Goal: Transaction & Acquisition: Purchase product/service

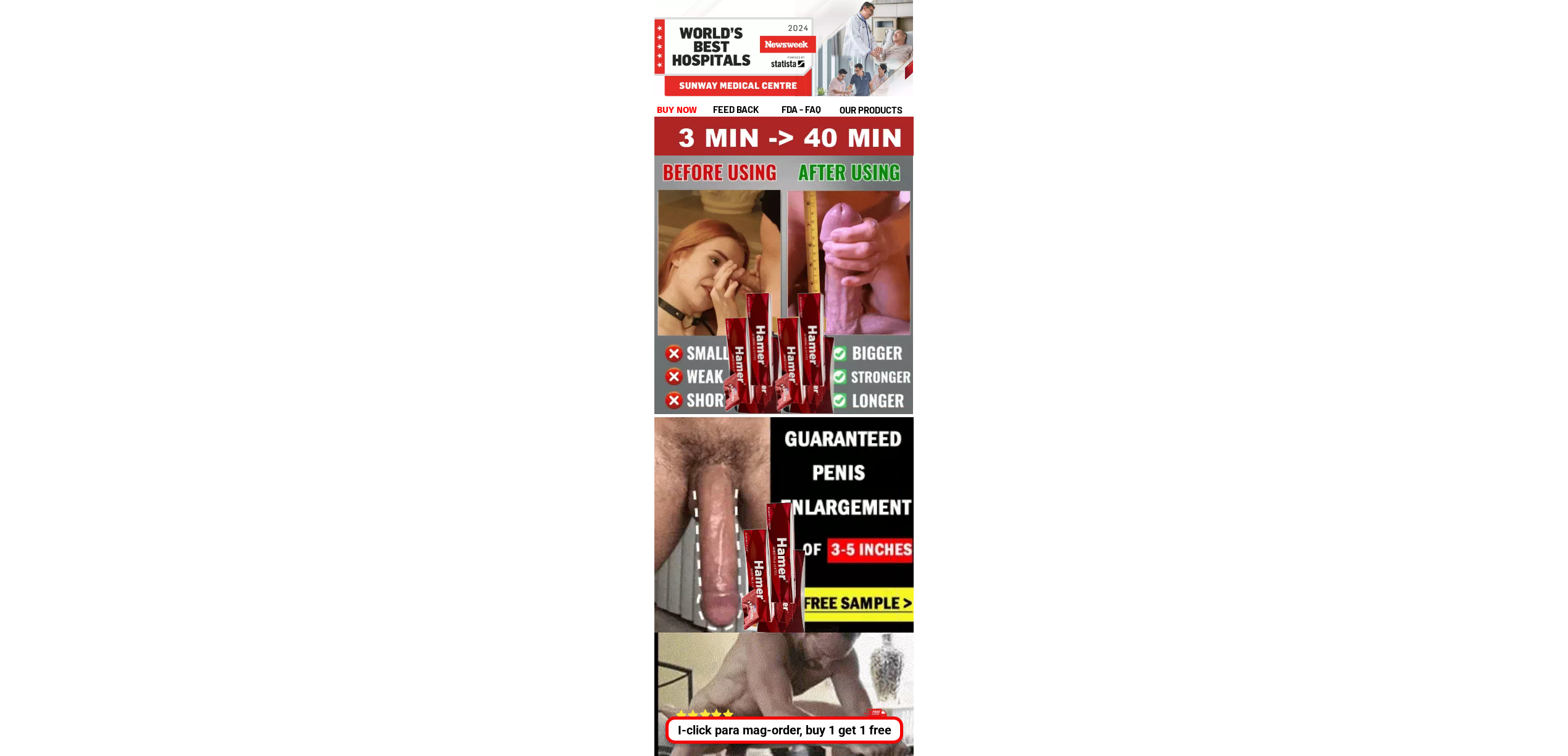
click at [793, 727] on div "I-click para mag-order, buy 1 get 1 free" at bounding box center [780, 730] width 229 height 19
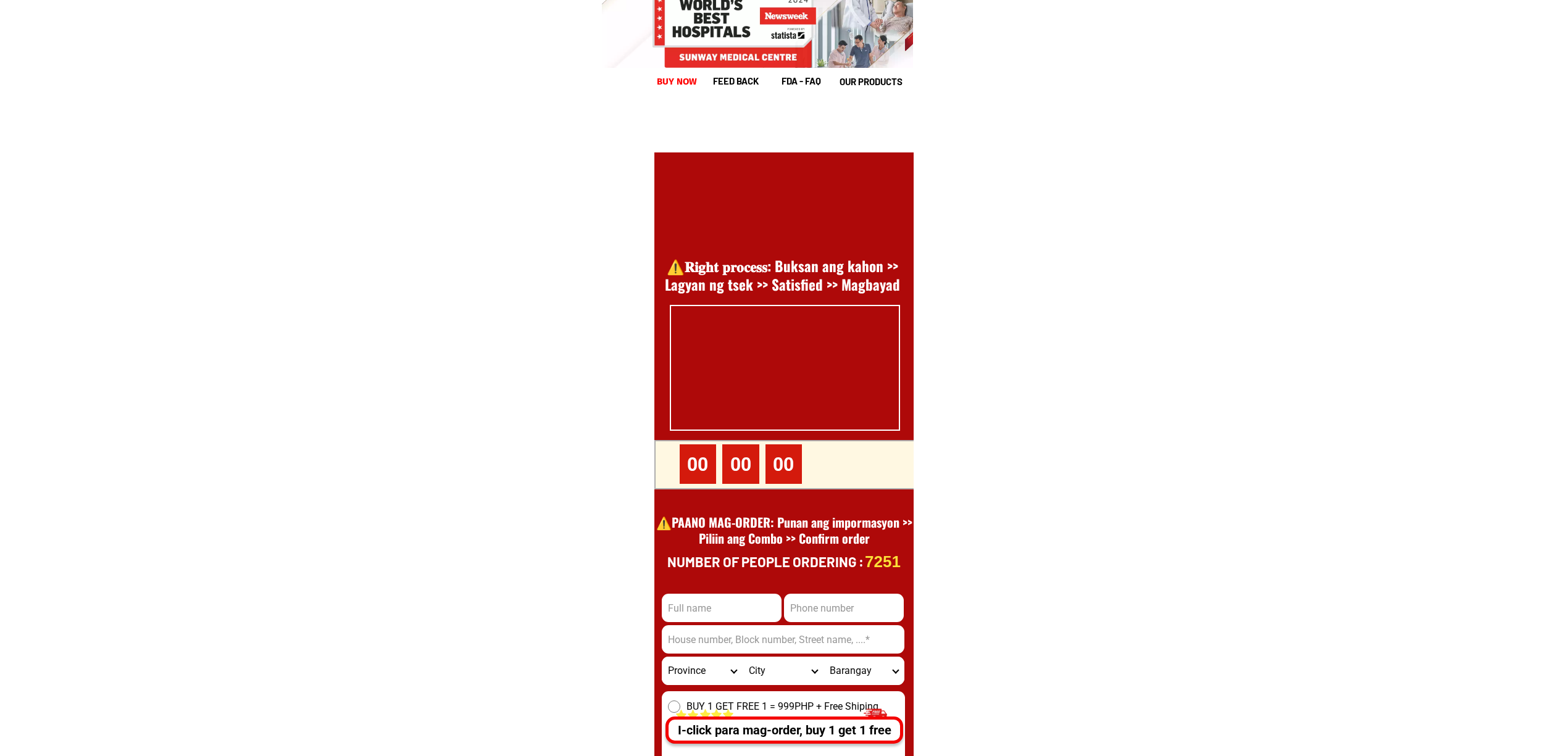
scroll to position [16929, 0]
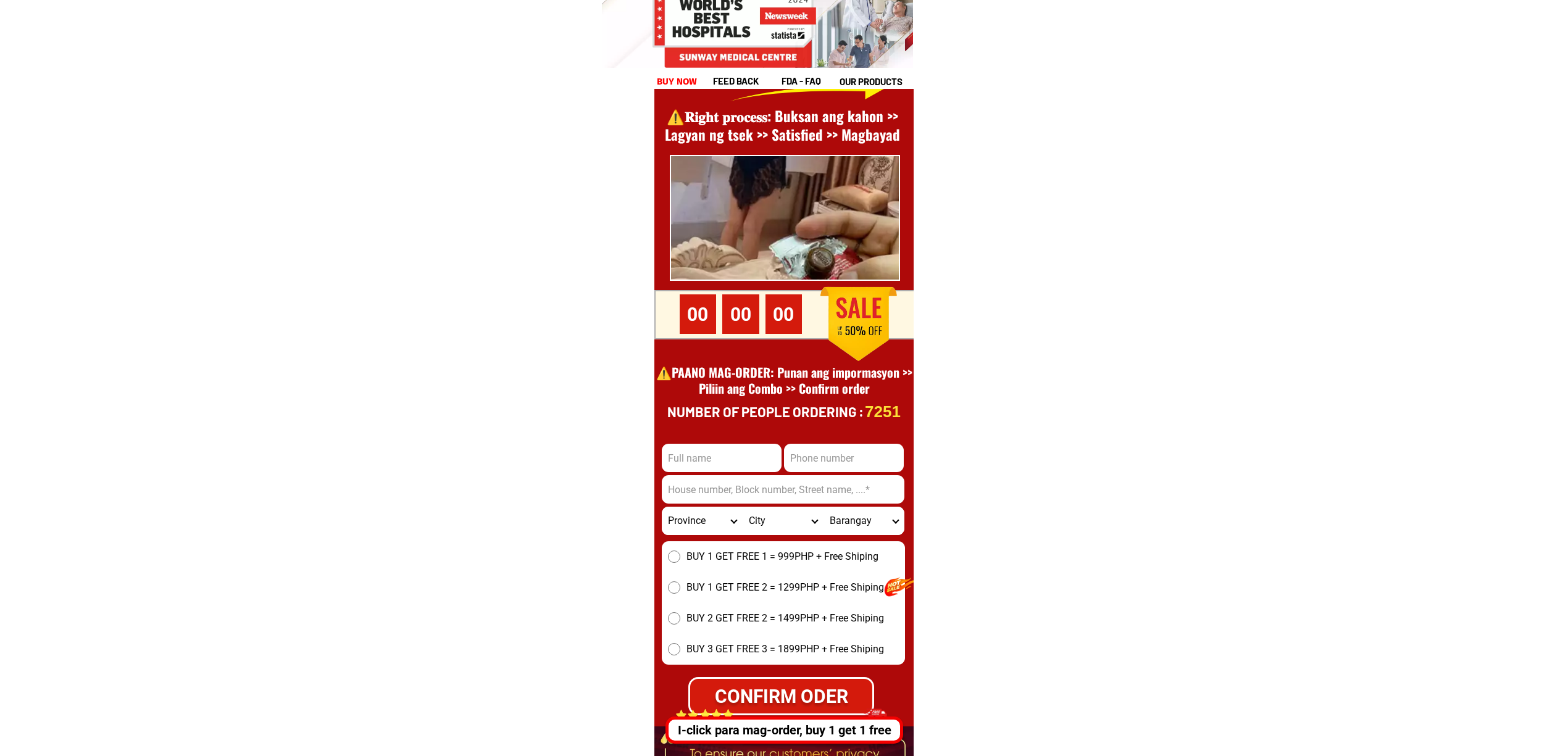
drag, startPoint x: 734, startPoint y: 418, endPoint x: 732, endPoint y: 458, distance: 40.0
click at [734, 420] on h1 "Number of people ordering :" at bounding box center [769, 412] width 204 height 20
drag, startPoint x: 728, startPoint y: 465, endPoint x: 838, endPoint y: 476, distance: 110.5
click at [728, 465] on input "Input full_name" at bounding box center [721, 458] width 120 height 29
paste input "[PERSON_NAME]"
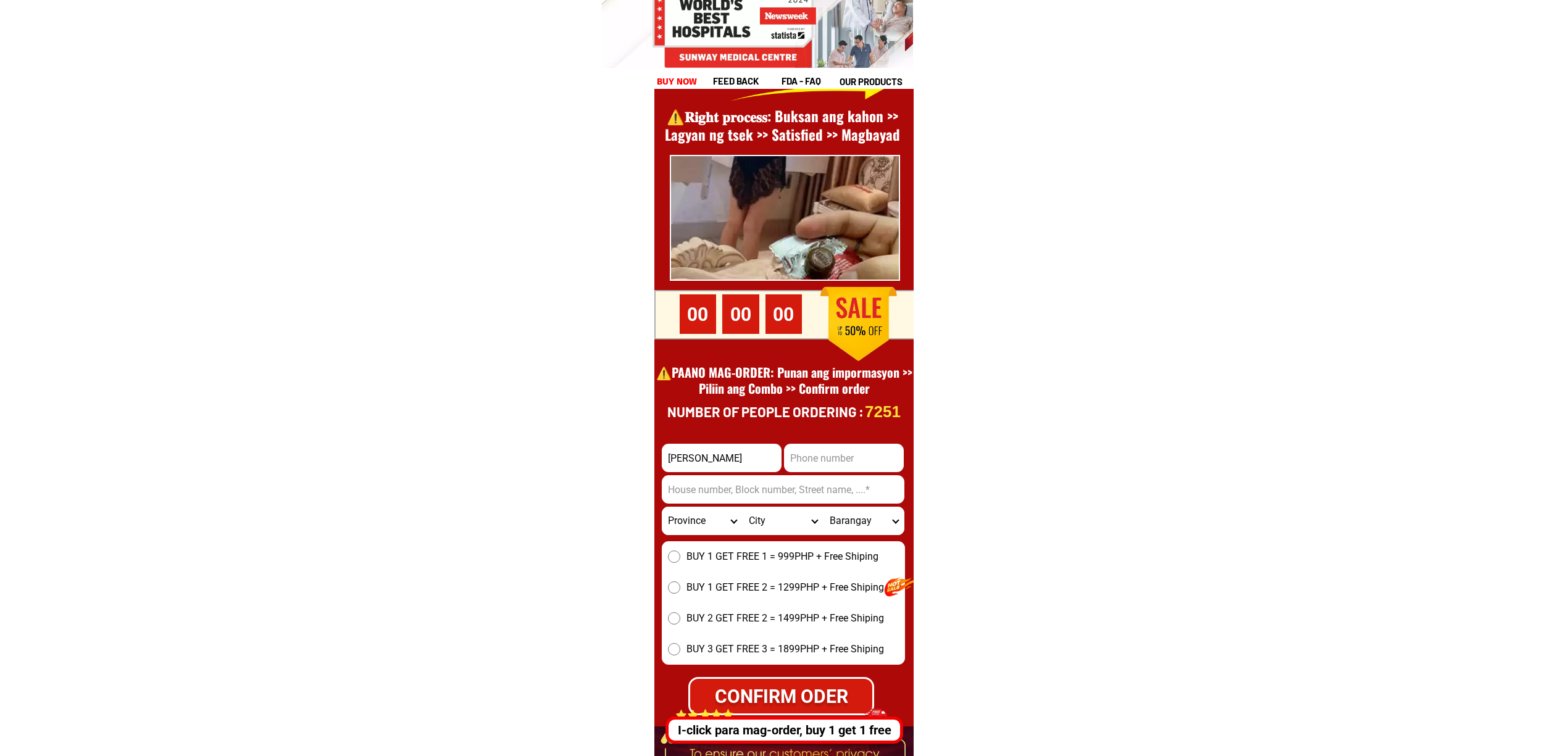
type input "[PERSON_NAME]"
click at [810, 441] on div at bounding box center [784, 430] width 259 height 856
click at [850, 447] on input "Input phone_number" at bounding box center [844, 458] width 120 height 29
paste input "09519601254"
type input "09519601254"
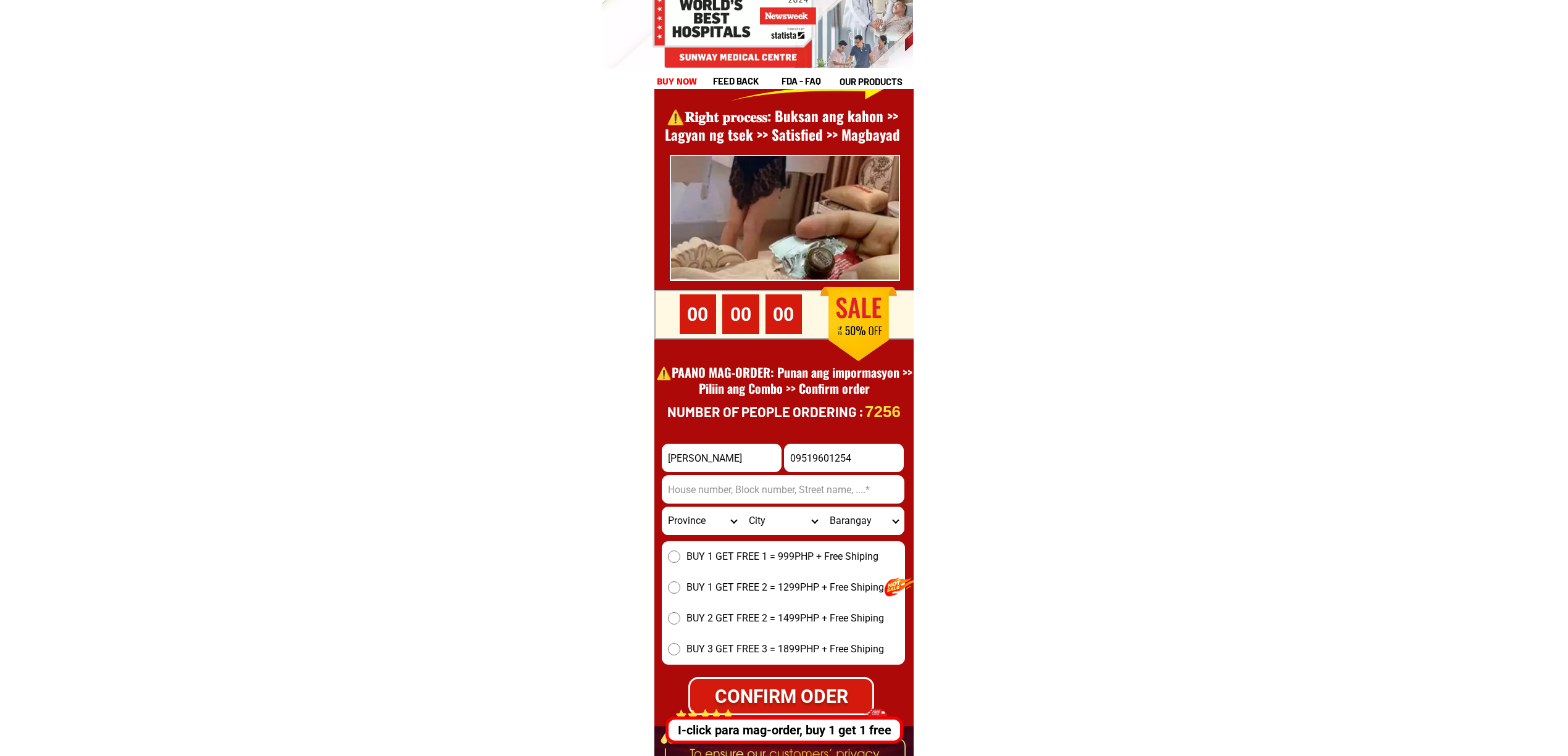
click at [795, 503] on form "[PERSON_NAME] 09519601254 CONFIRM ODER Province [GEOGRAPHIC_DATA] [GEOGRAPHIC_D…" at bounding box center [783, 580] width 243 height 271
drag, startPoint x: 847, startPoint y: 490, endPoint x: 856, endPoint y: 489, distance: 9.1
click at [850, 489] on input "Input address" at bounding box center [783, 489] width 243 height 29
paste input "[GEOGRAPHIC_DATA], [GEOGRAPHIC_DATA], [GEOGRAPHIC_DATA]"
type input "[GEOGRAPHIC_DATA], [GEOGRAPHIC_DATA], [GEOGRAPHIC_DATA]"
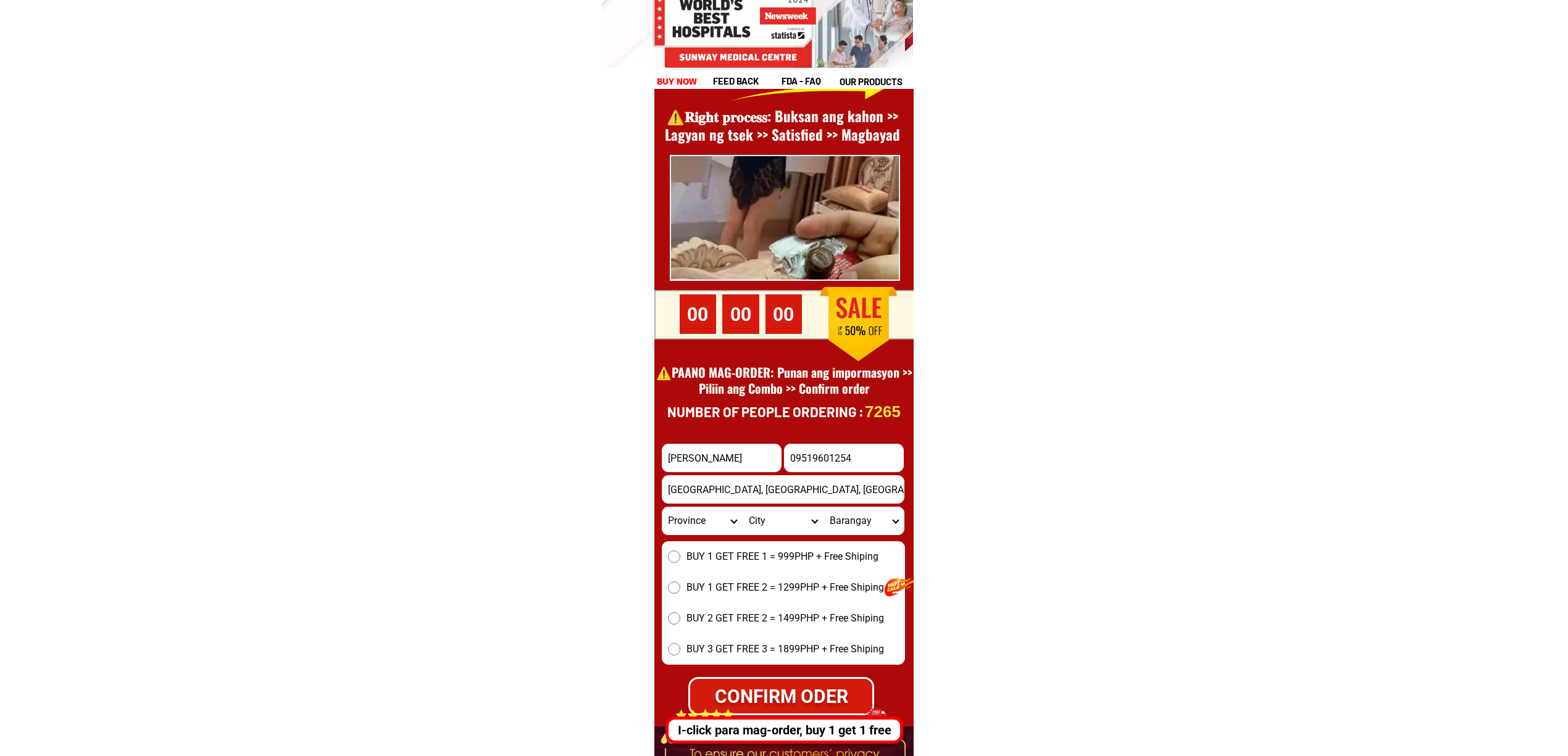
click at [700, 528] on select "Province [GEOGRAPHIC_DATA] [GEOGRAPHIC_DATA] [GEOGRAPHIC_DATA] [GEOGRAPHIC_DATA…" at bounding box center [702, 521] width 81 height 29
click at [662, 507] on select "Province [GEOGRAPHIC_DATA] [GEOGRAPHIC_DATA] [GEOGRAPHIC_DATA] [GEOGRAPHIC_DATA…" at bounding box center [702, 521] width 81 height 29
click at [720, 524] on select "Province [GEOGRAPHIC_DATA] [GEOGRAPHIC_DATA] [GEOGRAPHIC_DATA] [GEOGRAPHIC_DATA…" at bounding box center [702, 521] width 81 height 29
select select "63_427"
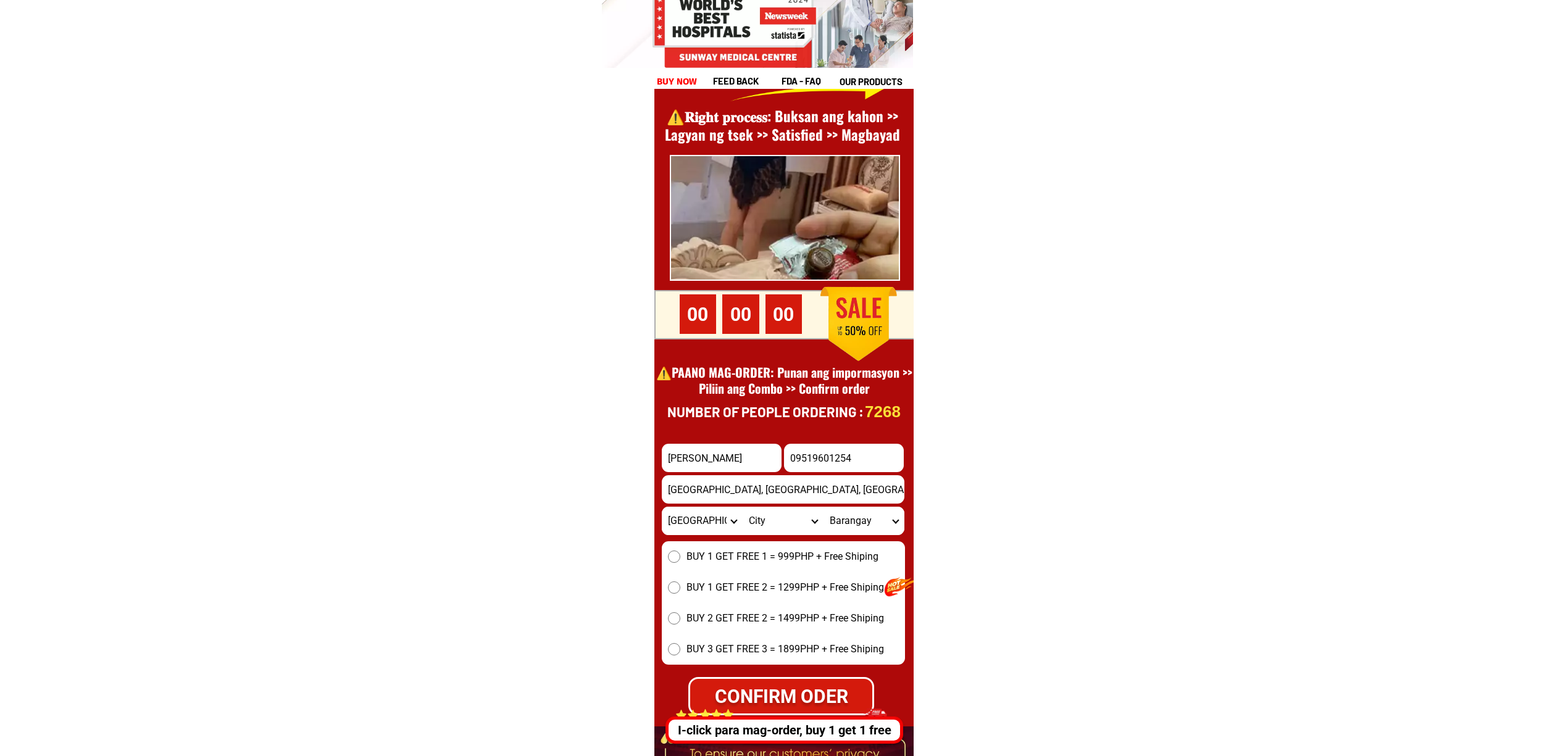
click at [662, 507] on select "Province [GEOGRAPHIC_DATA] [GEOGRAPHIC_DATA] [GEOGRAPHIC_DATA] [GEOGRAPHIC_DATA…" at bounding box center [702, 521] width 81 height 29
click at [773, 523] on select "City Bayog [GEOGRAPHIC_DATA] Dinas Dumalinao [GEOGRAPHIC_DATA] [GEOGRAPHIC_DATA…" at bounding box center [782, 521] width 81 height 29
select select "63_4274669"
click at [743, 507] on select "City Bayog [GEOGRAPHIC_DATA] Dinas Dumalinao [GEOGRAPHIC_DATA] [GEOGRAPHIC_DATA…" at bounding box center [782, 521] width 81 height 29
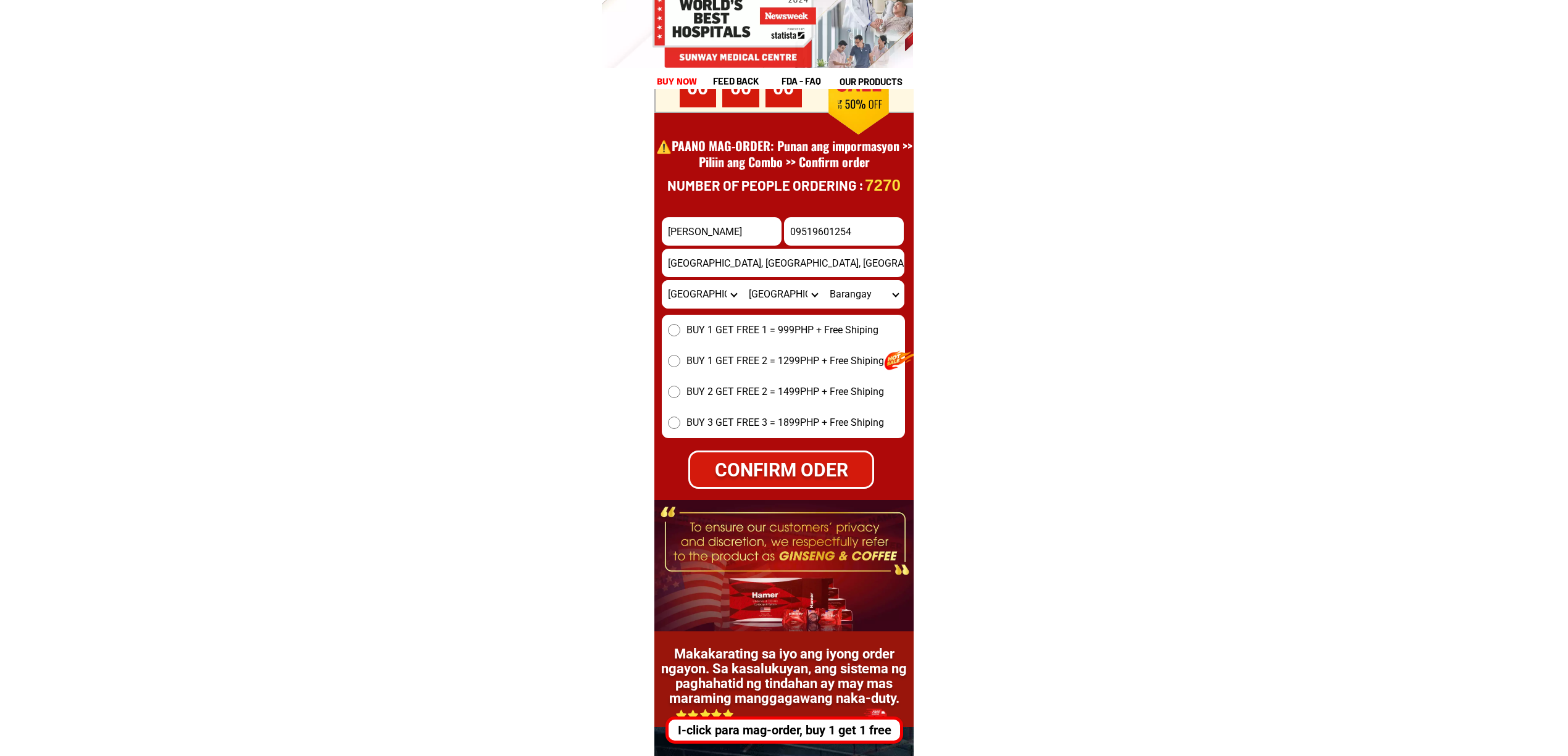
scroll to position [17176, 0]
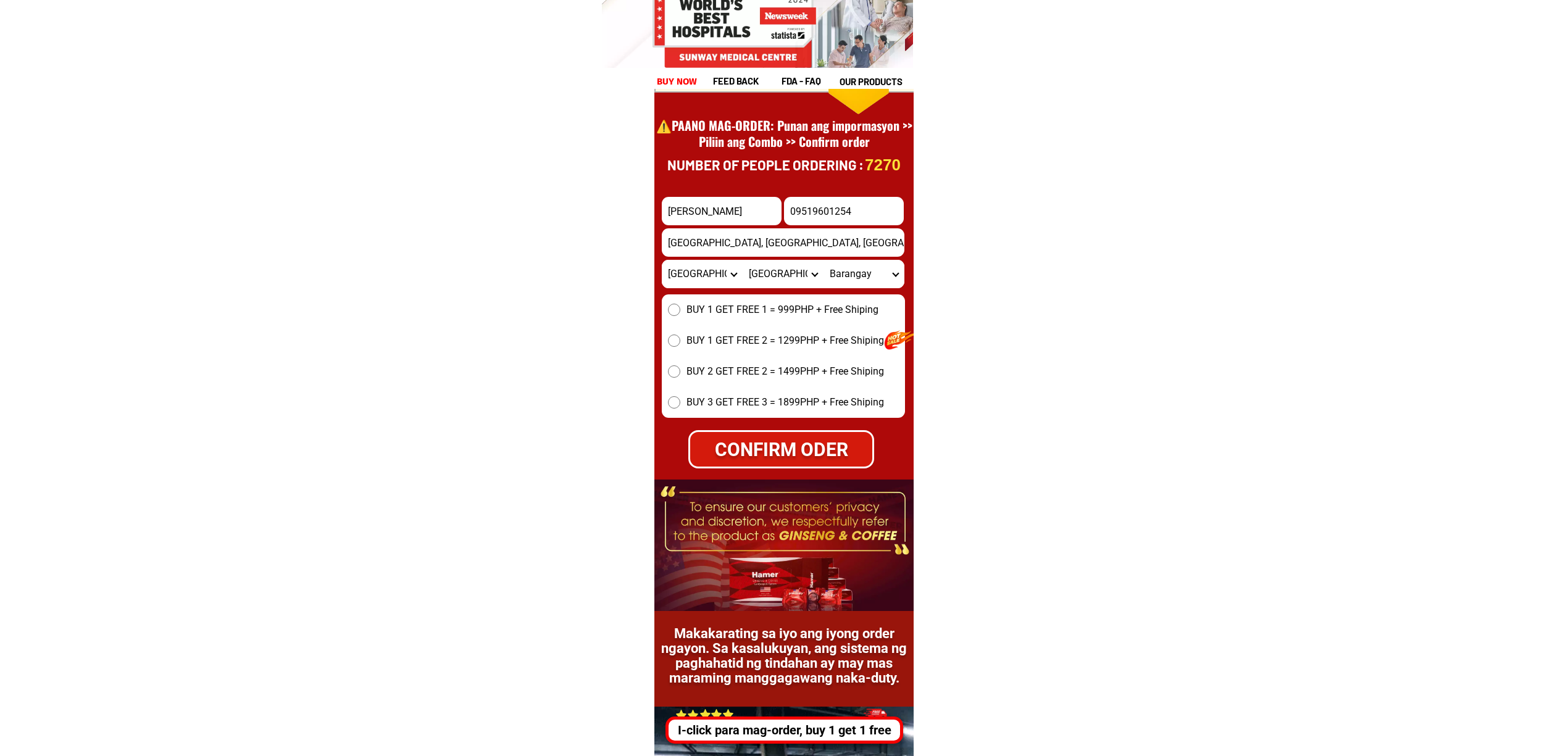
click at [707, 311] on span "BUY 1 GET FREE 1 = 999PHP + Free Shiping" at bounding box center [782, 310] width 192 height 15
click at [680, 311] on input "BUY 1 GET FREE 1 = 999PHP + Free Shiping" at bounding box center [674, 310] width 12 height 12
click at [805, 444] on div "CONFIRM ODER" at bounding box center [781, 449] width 188 height 29
radio input "true"
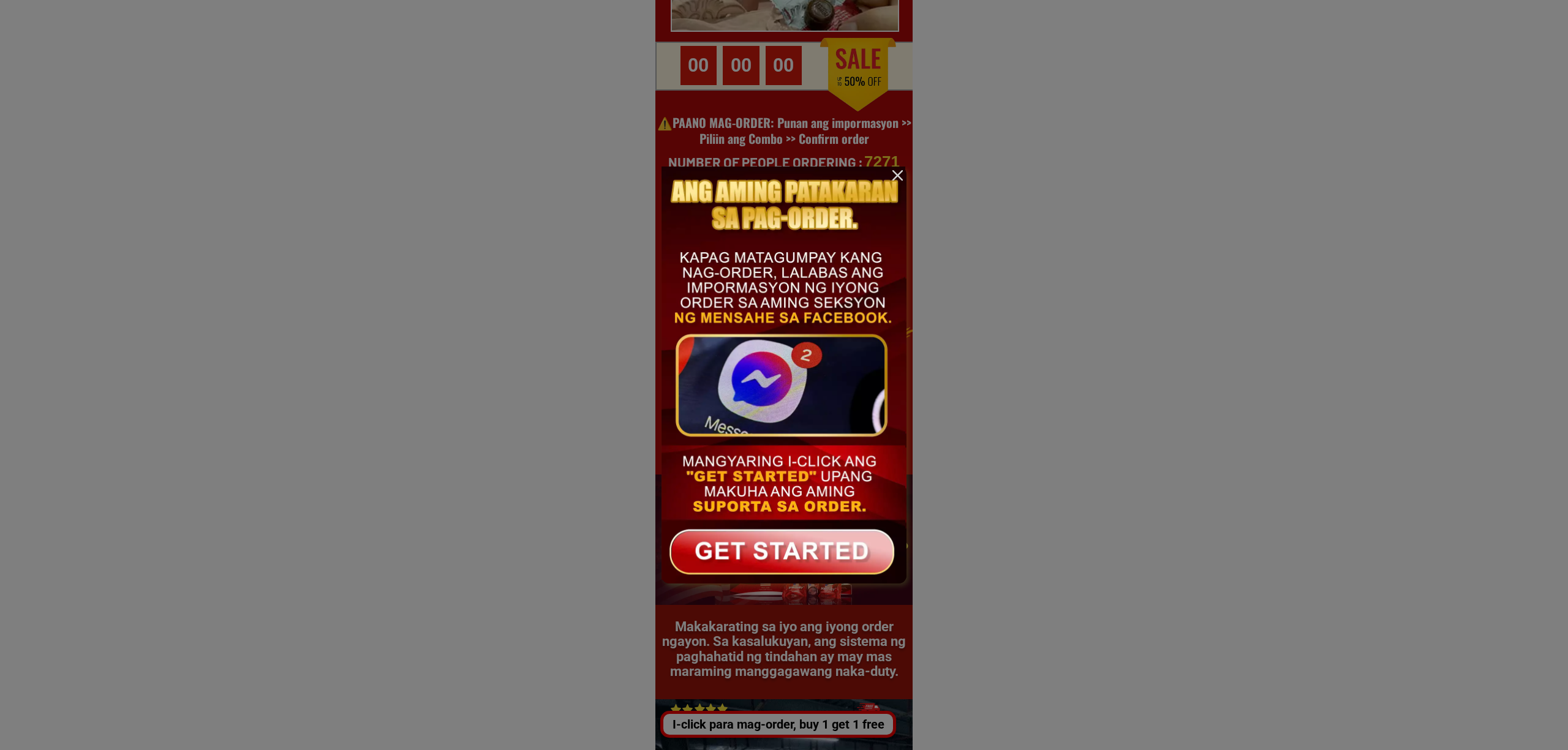
scroll to position [0, 0]
